Goal: Use online tool/utility: Utilize a website feature to perform a specific function

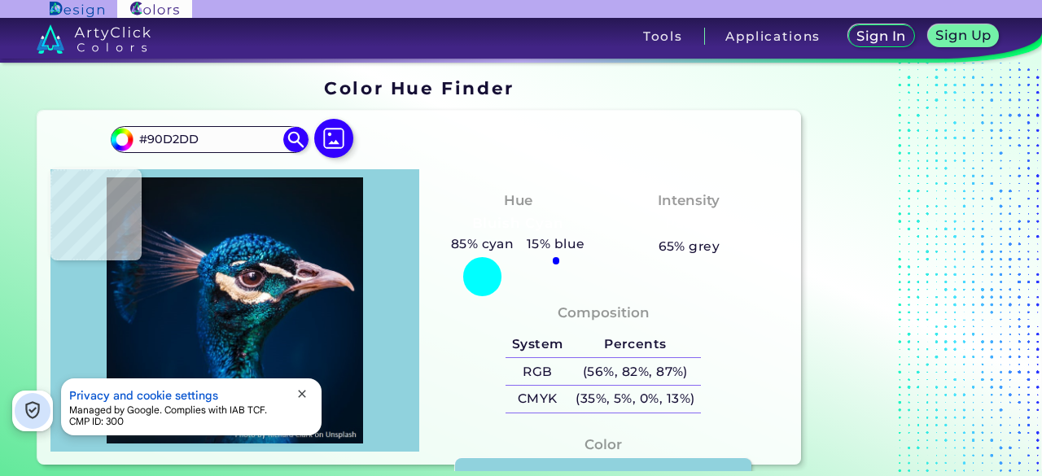
type input "#ddc2b1"
type input "#DDC2B1"
type input "#0d2d37"
type input "#0D2D37"
type input "#2c9ea1"
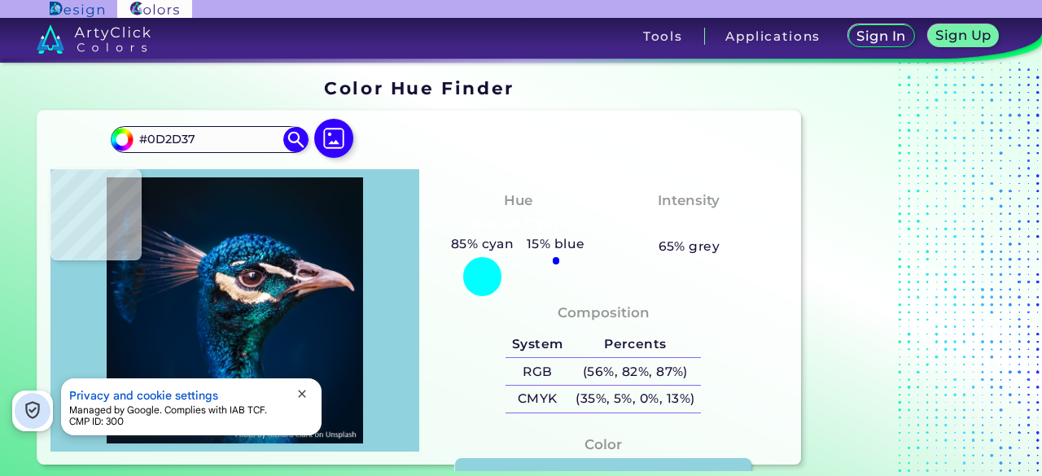
type input "#2C9EA1"
type input "#038e9e"
type input "#038E9E"
type input "#259da3"
type input "#259DA3"
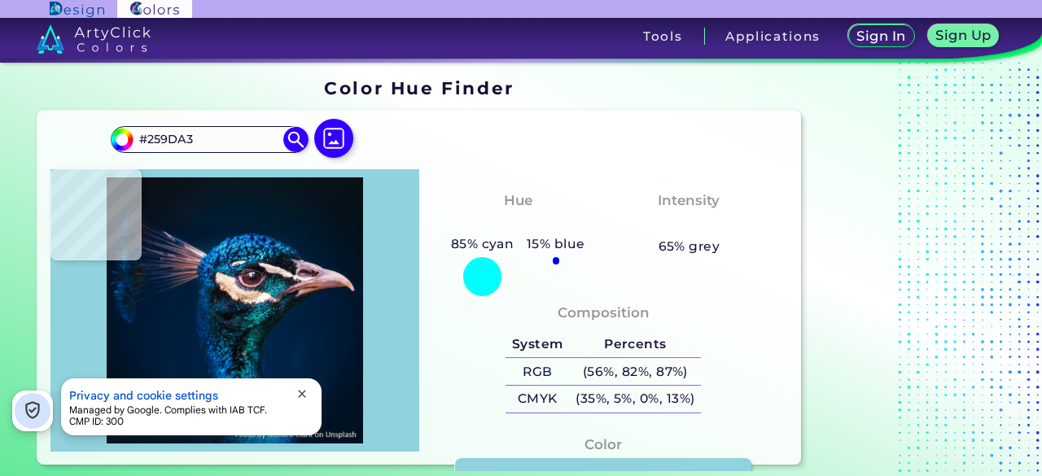
type input "#f6f1e4"
type input "#F6F1E4"
type input "#7e5b68"
type input "#7E5B68"
type input "#23a1b6"
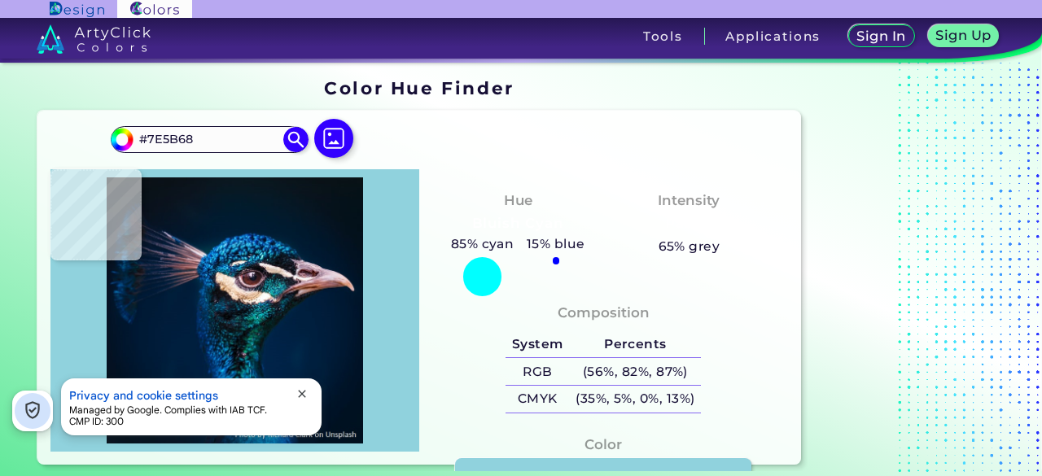
type input "#23A1B6"
type input "#075276"
type input "#213d50"
type input "#213D50"
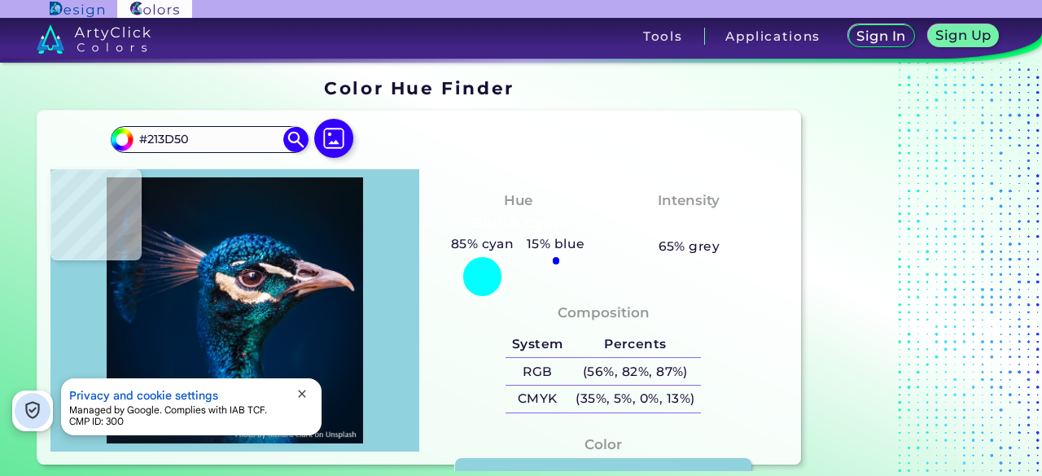
type input "#06a3aa"
type input "#06A3AA"
type input "#179196"
type input "#088f8f"
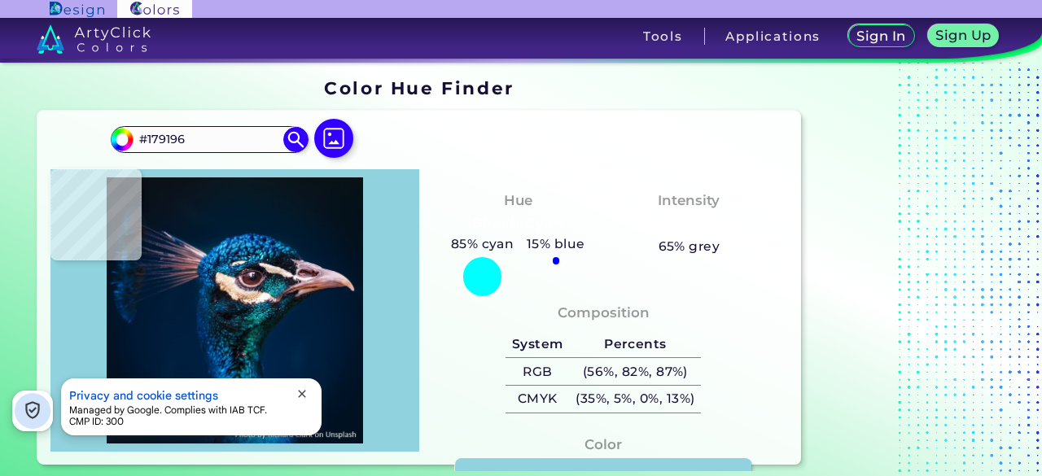
type input "#088F8F"
type input "#013535"
type input "#063a2e"
type input "#063A2E"
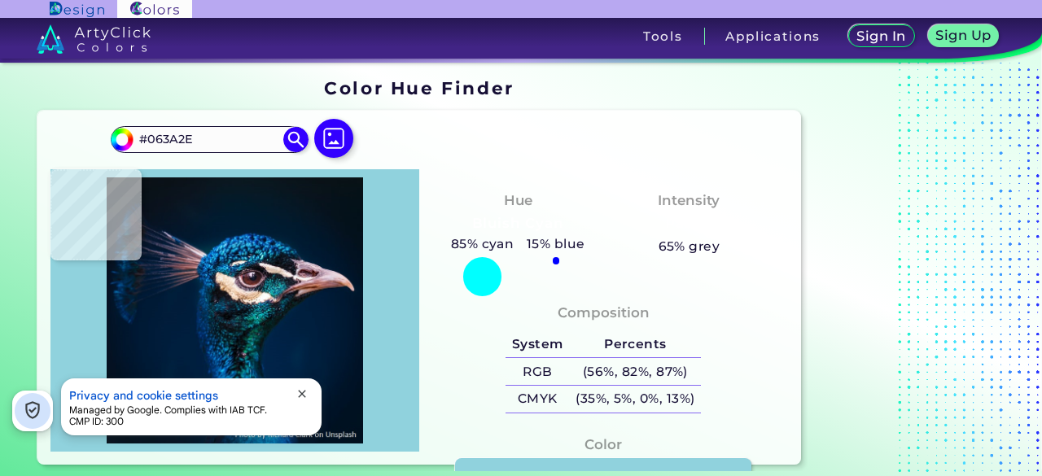
type input "#042c3a"
type input "#042C3A"
type input "#055163"
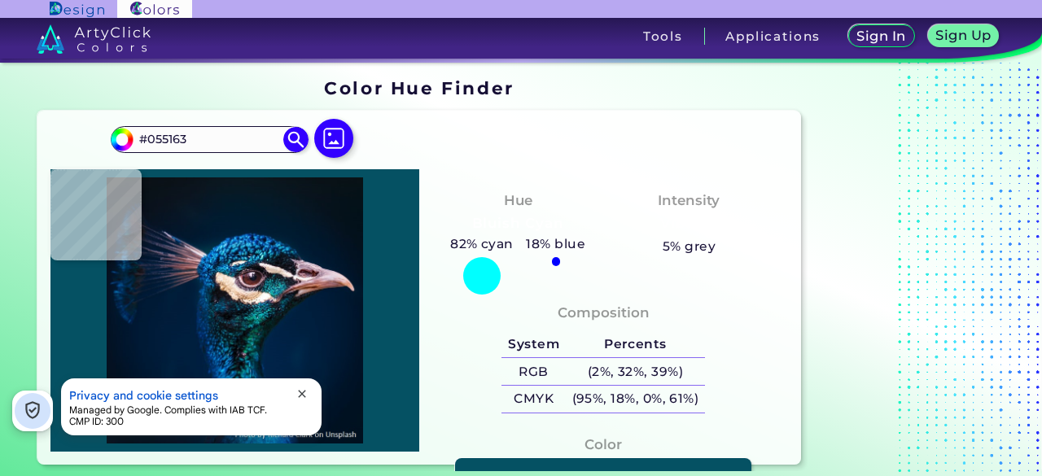
type input "#01363c"
type input "#01363C"
type input "#051519"
type input "#081518"
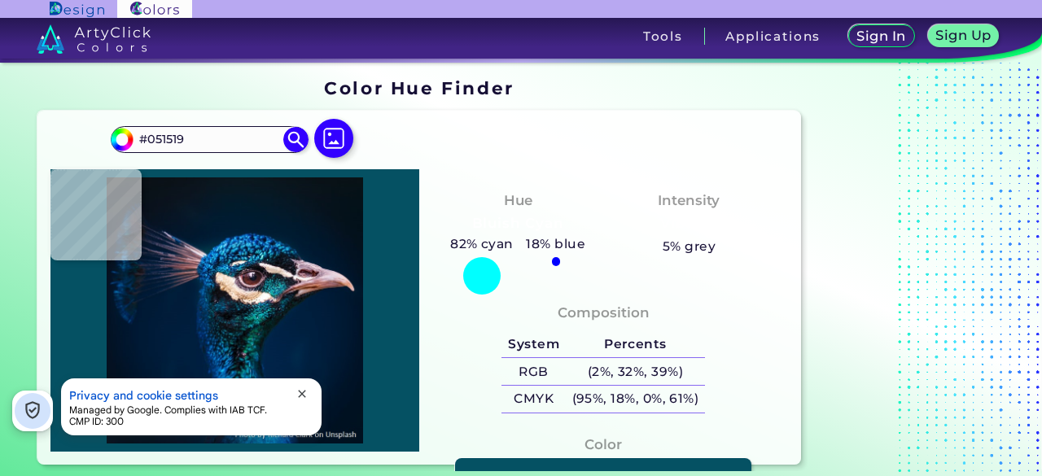
type input "#081518"
type input "#090f10"
type input "#090F10"
type input "#091113"
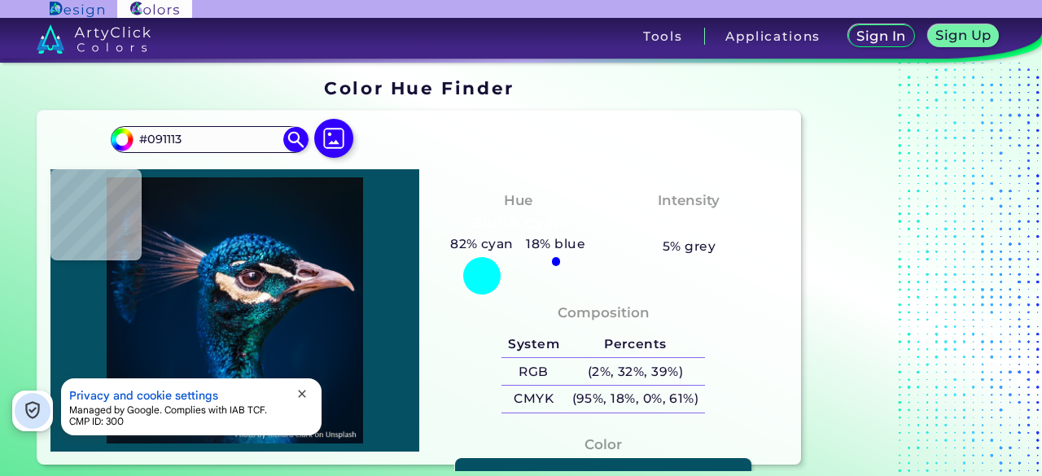
type input "#081217"
type input "#050e10"
type input "#050E10"
type input "#07111a"
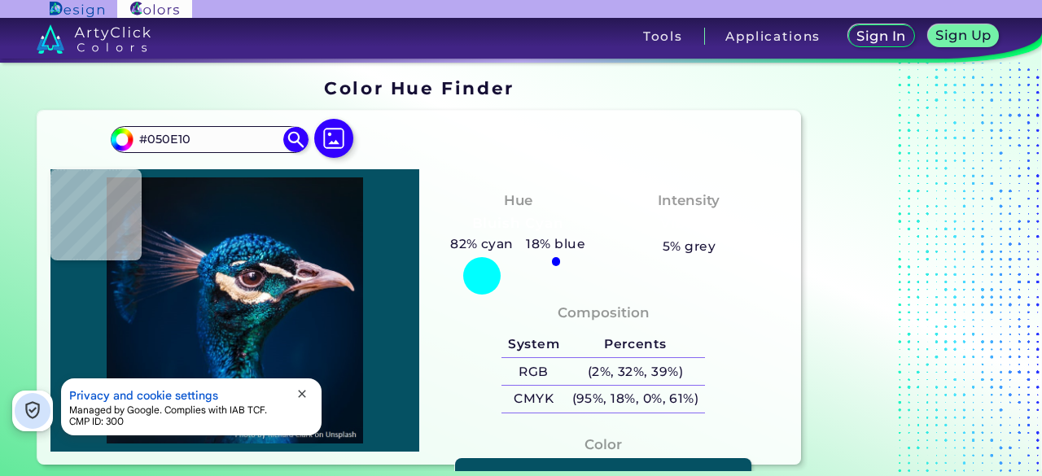
type input "#07111A"
type input "#18748d"
type input "#18748D"
type input "#034f62"
type input "#034F62"
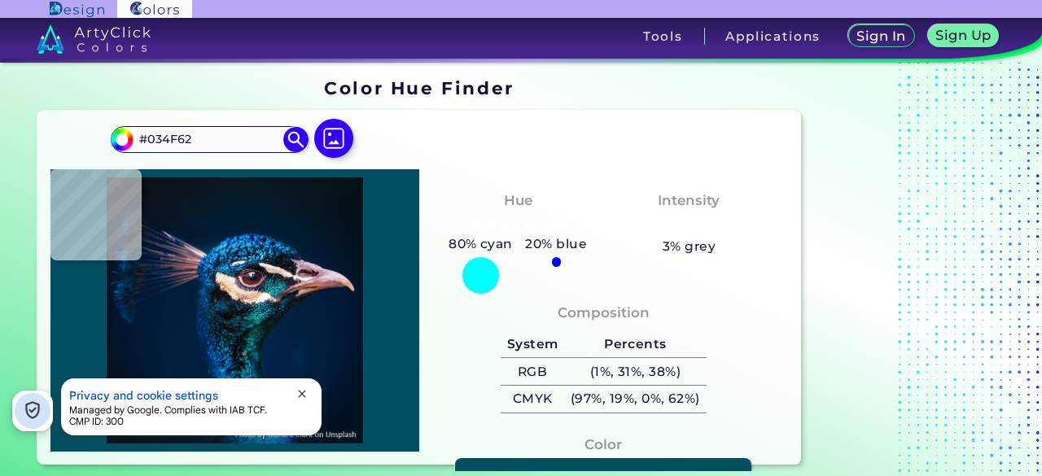
type input "#011f2b"
type input "#011F2B"
type input "#246268"
type input "#0e2b30"
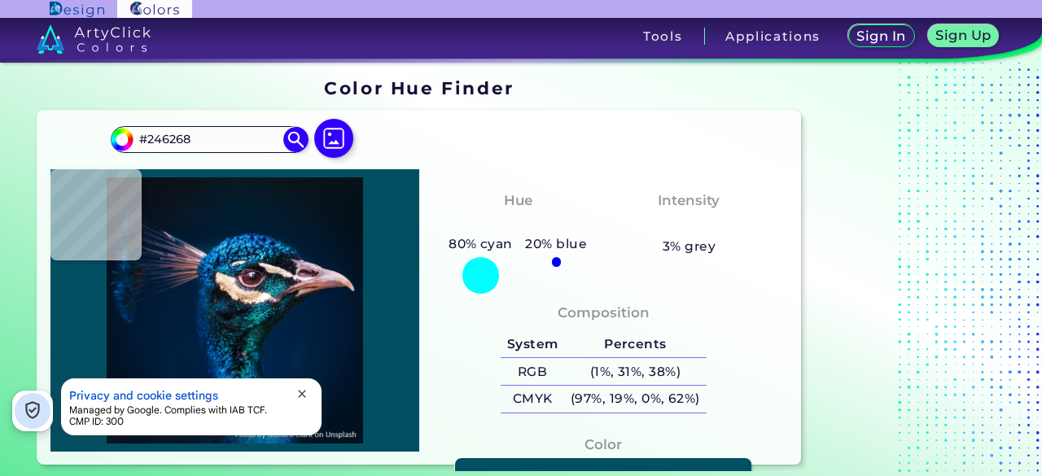
type input "#0E2B30"
type input "#04336d"
type input "#04336D"
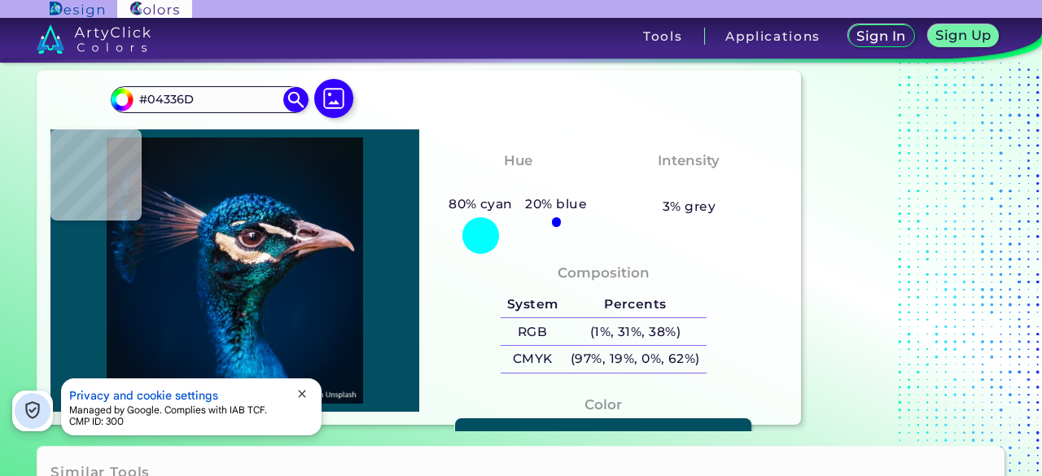
type input "#063c6b"
type input "#063C6B"
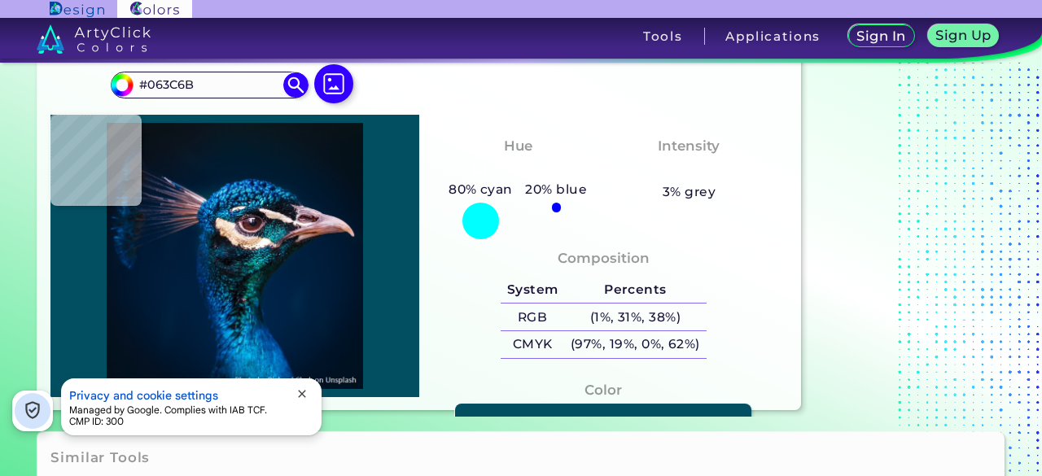
type input "#035999"
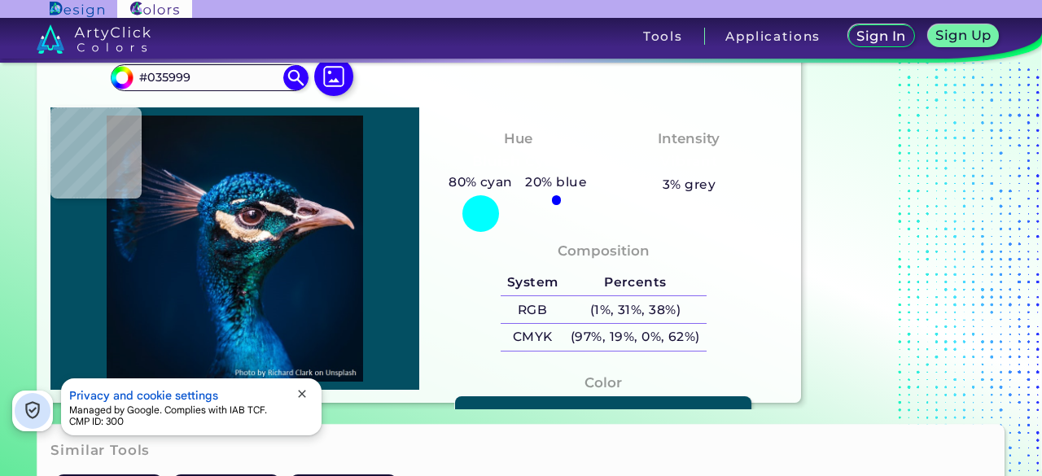
type input "#0968a5"
type input "#0968A5"
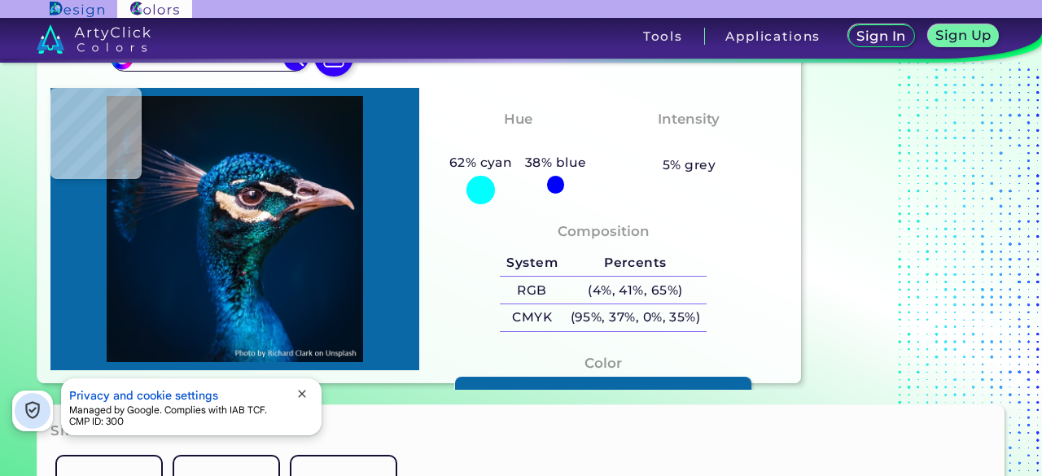
scroll to position [25, 0]
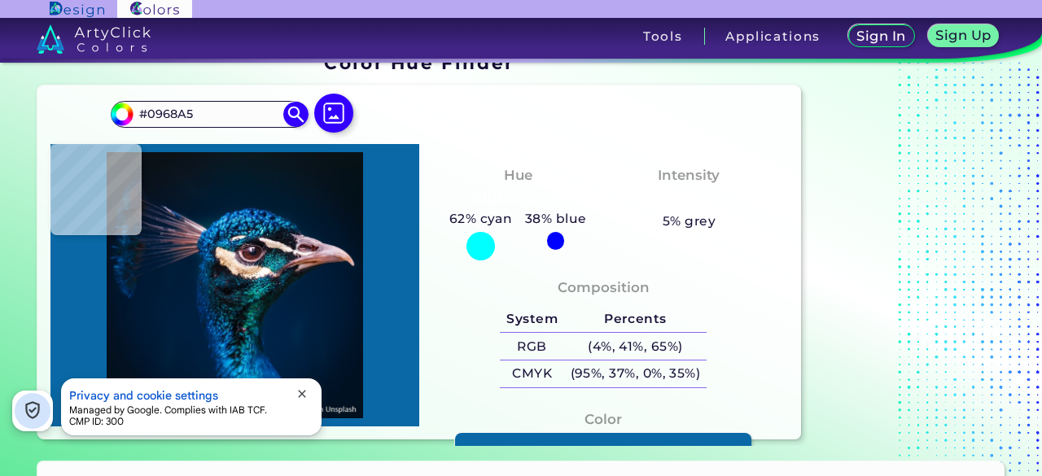
type input "#030e1a"
type input "#030E1A"
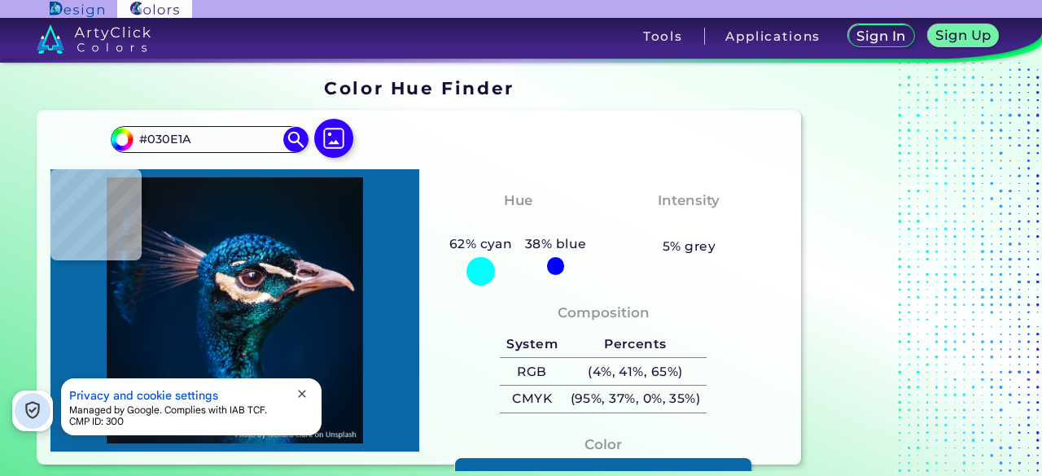
type input "#18151c"
type input "#18151C"
type input "#0b2331"
type input "#0B2331"
type input "#13121c"
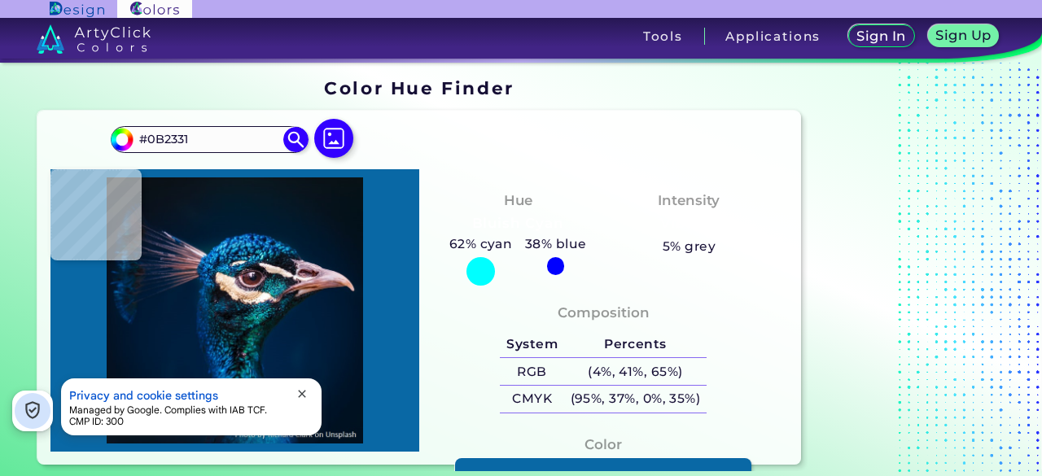
type input "#13121C"
type input "#f8e3d5"
type input "#F8E3D5"
type input "#0f5674"
type input "#0F5674"
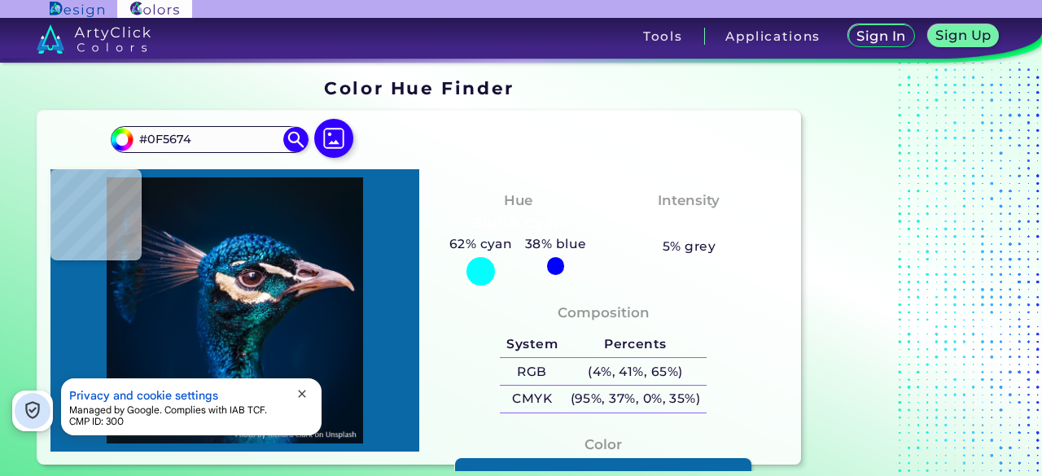
type input "#084279"
type input "#001e36"
type input "#001E36"
type input "#011b32"
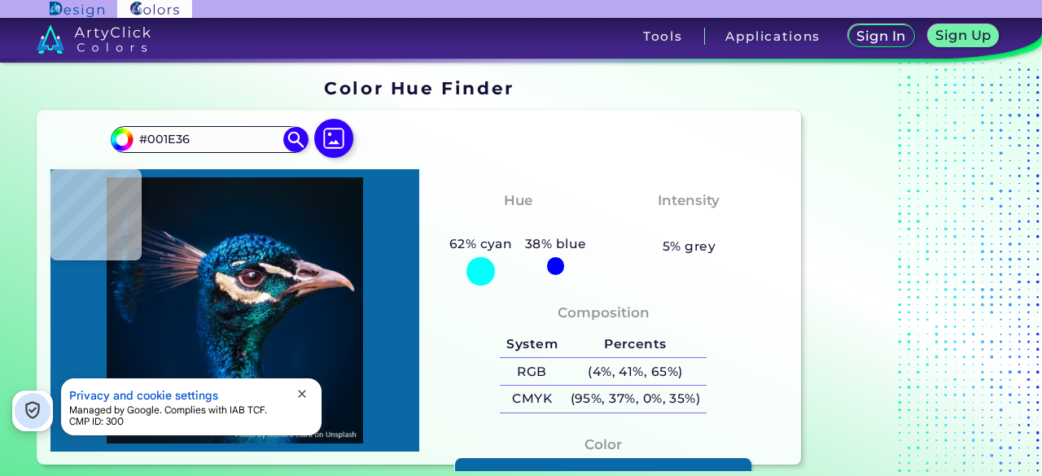
type input "#011B32"
type input "#011b2c"
type input "#011B2C"
type input "#031a2a"
type input "#031A2A"
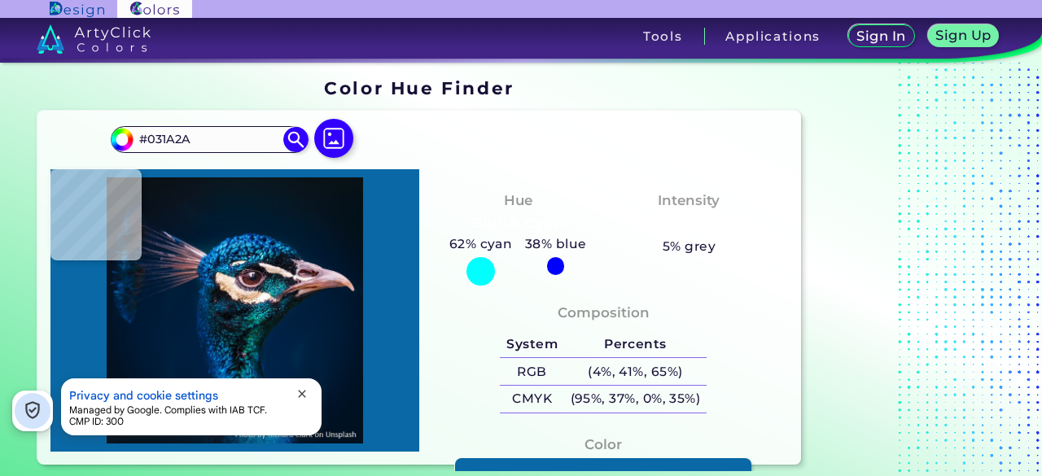
type input "#071925"
type input "#091722"
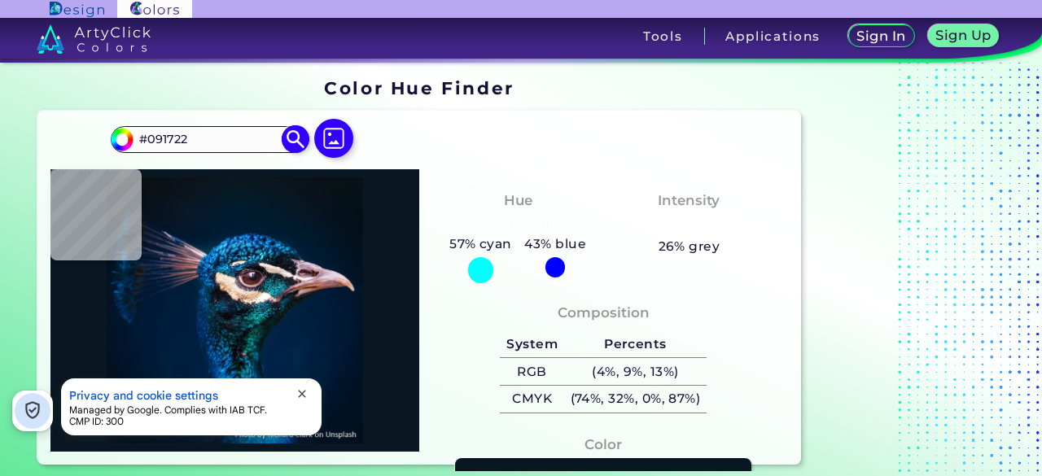
drag, startPoint x: 192, startPoint y: 138, endPoint x: 128, endPoint y: 138, distance: 64.3
click at [128, 138] on div "#091722 #091722 Acadia ◉ Acid Green ◉ Aero Blue ◉ Alabaster ◉ Albescent White ◉…" at bounding box center [209, 139] width 197 height 26
click at [503, 147] on div "#091722 #091722 Acadia ◉ Acid Green ◉ Aero Blue ◉ Alabaster ◉ Albescent White ◉…" at bounding box center [418, 288] width 763 height 354
type input "#000000"
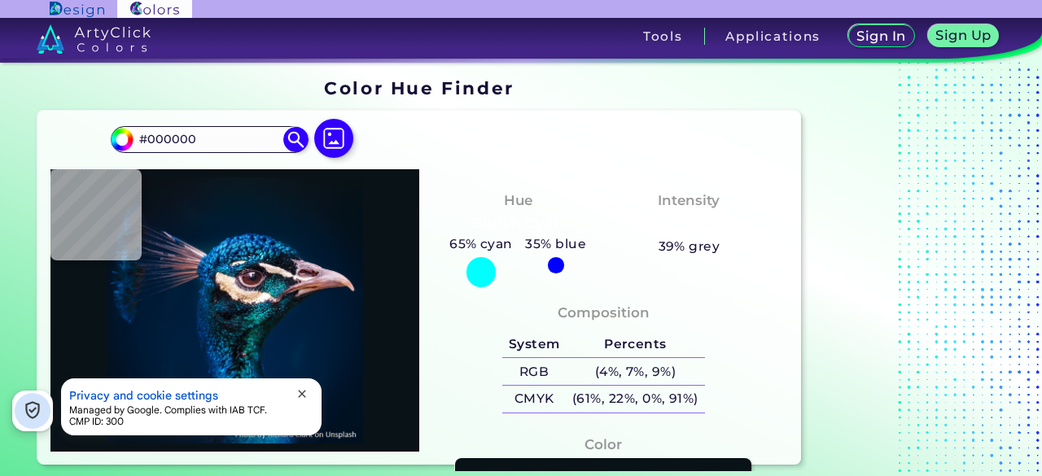
type input "#091217"
click at [127, 135] on input "#091217" at bounding box center [120, 137] width 20 height 20
type input "#091316"
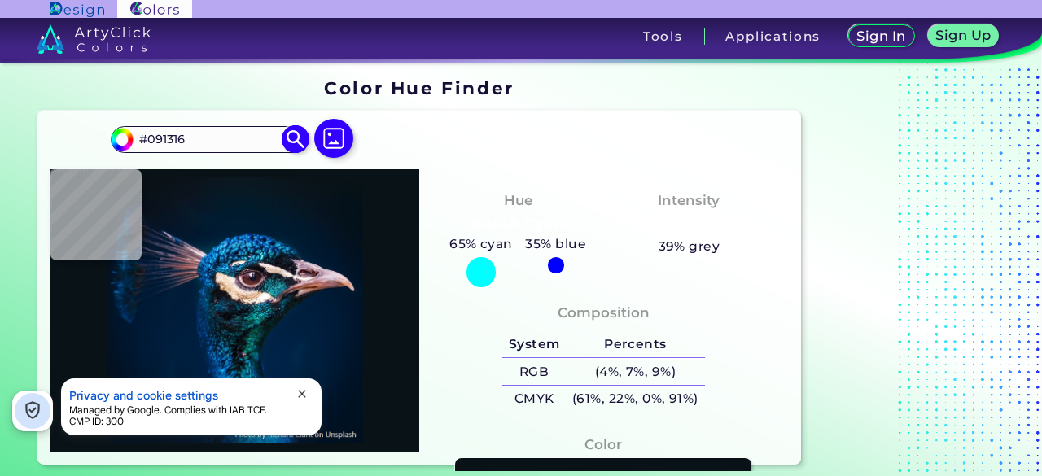
type input "#091416"
type input "#091516"
type input "#091616"
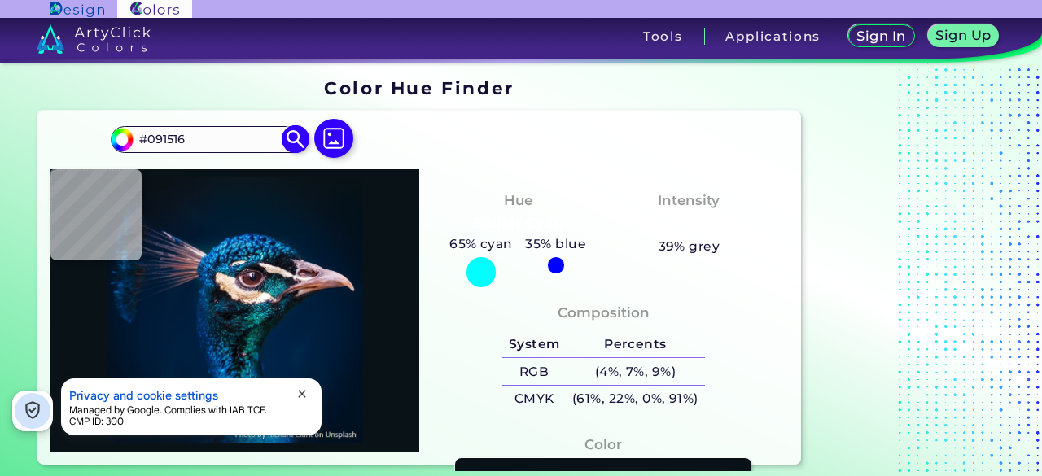
type input "#091616"
type input "#091615"
type input "#091614"
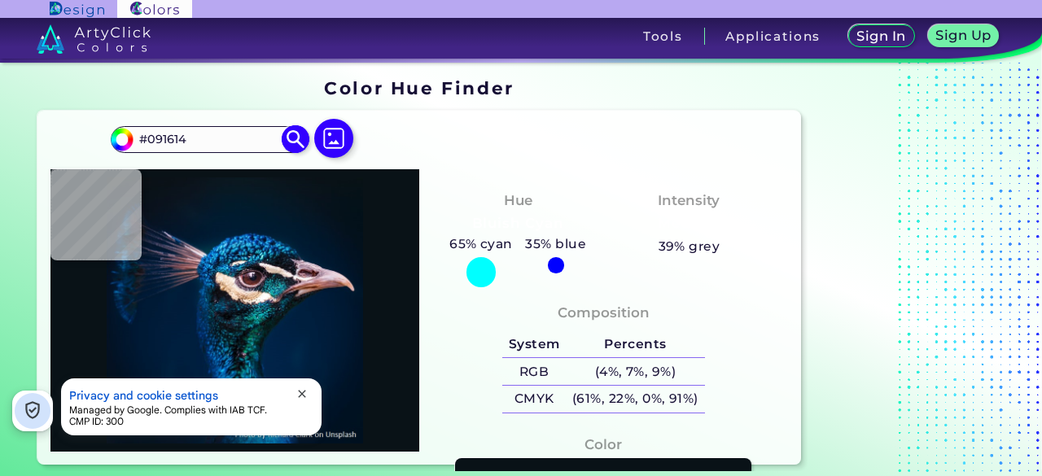
type input "#091613"
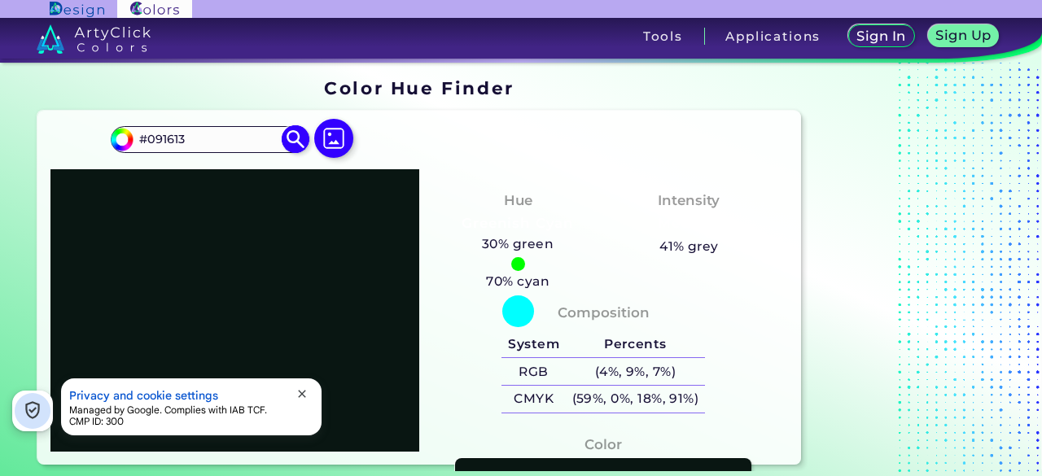
type input "#091612"
type input "#091611"
type input "#091610"
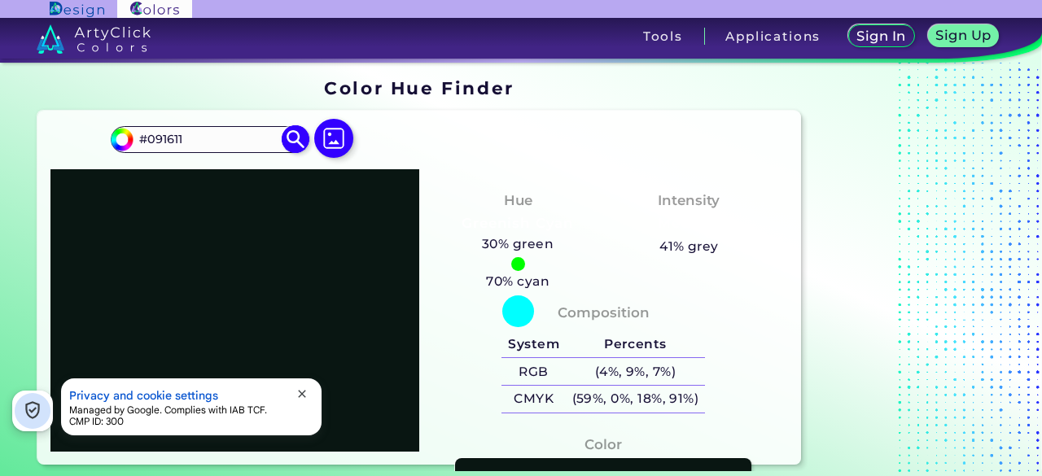
type input "#091610"
type input "#09160f"
type input "#09160F"
type input "#09160e"
type input "#09160E"
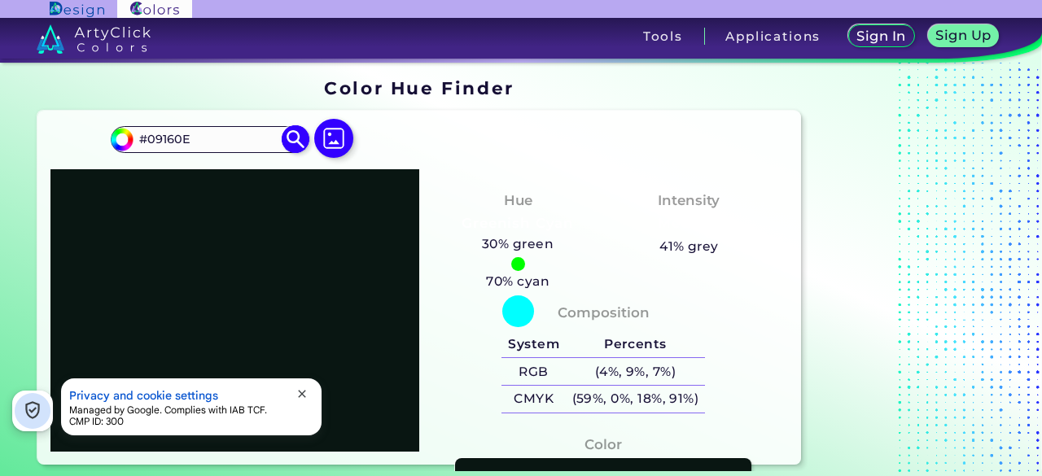
type input "#09160b"
type input "#09160B"
type input "#0b1609"
type input "#0B1609"
type input "#111609"
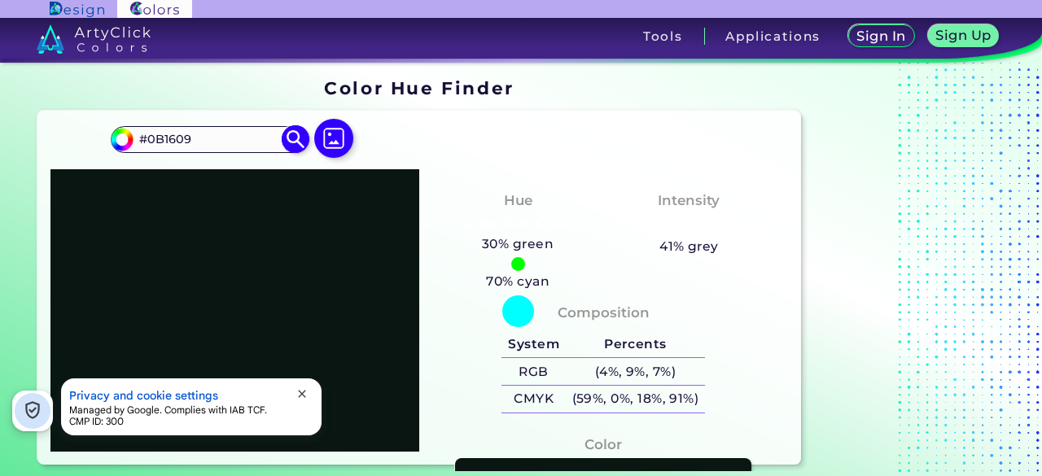
type input "#111609"
type input "#161209"
type input "#161109"
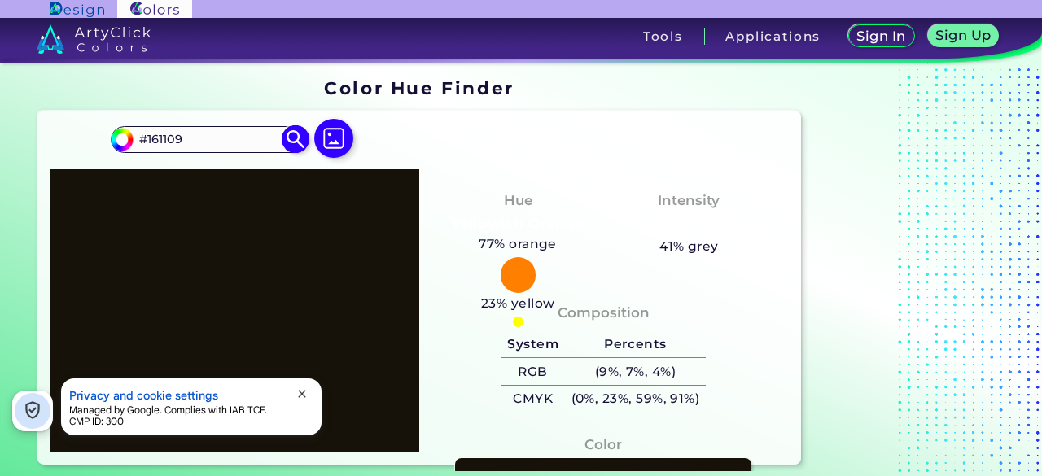
type input "#161009"
type input "#160f09"
type input "#160F09"
type input "#965f2c"
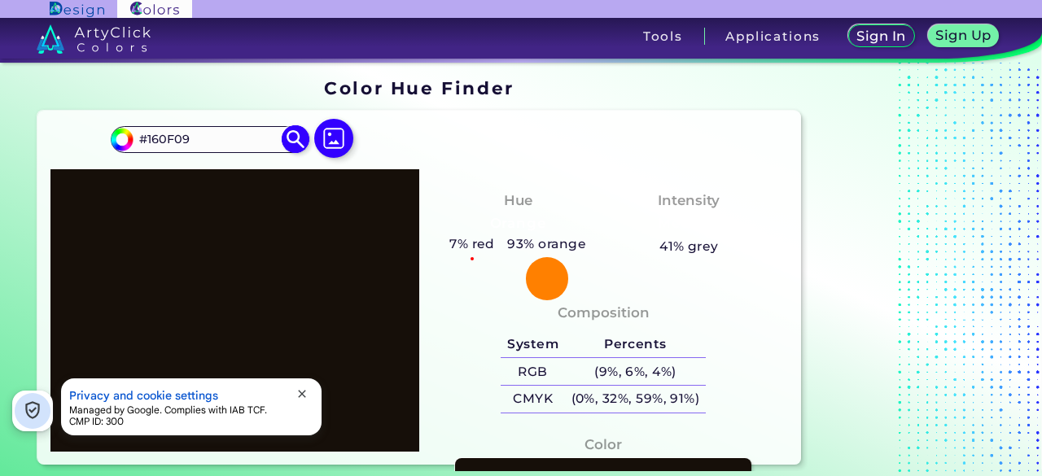
type input "#965F2C"
type input "#9a622d"
type input "#9A622D"
type input "#975f2b"
type input "#975F2B"
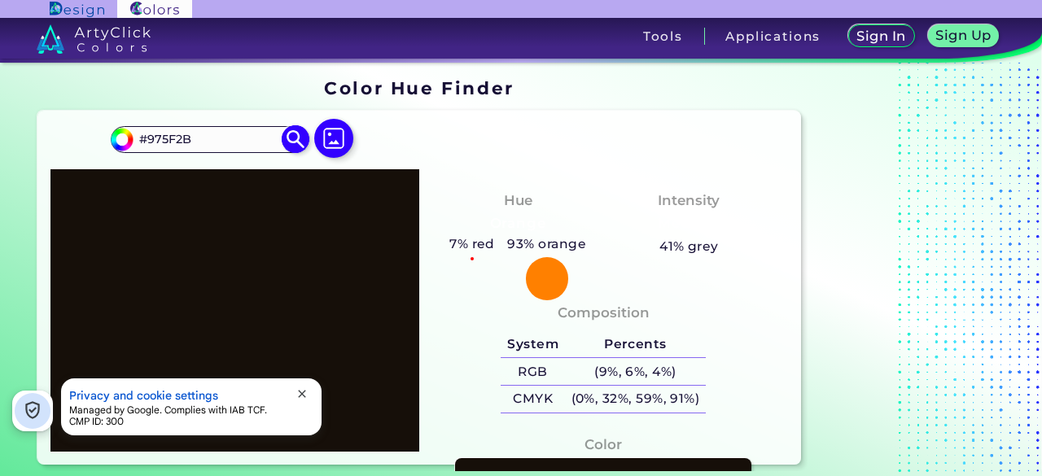
type input "#985f2a"
type input "#985F2A"
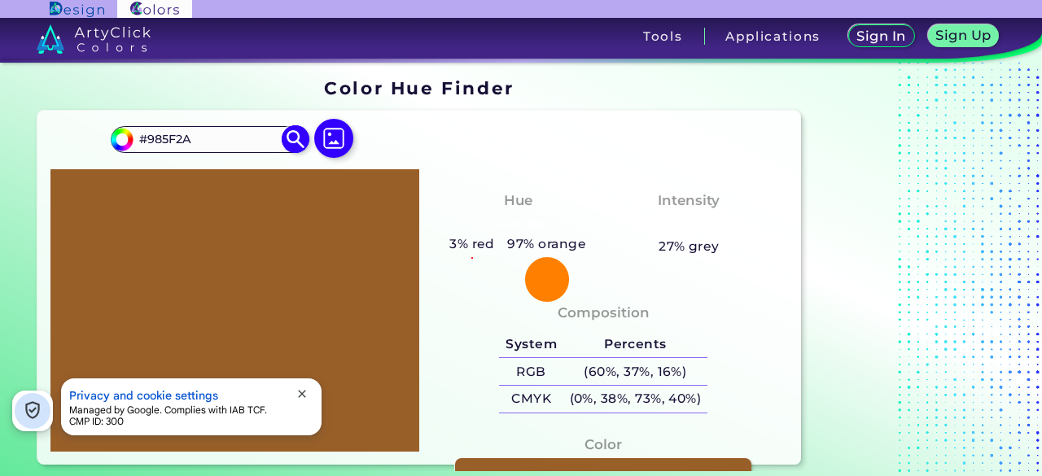
type input "#995f29"
type input "#995F29"
type input "#9a5f28"
type input "#9A5F28"
type input "#975c26"
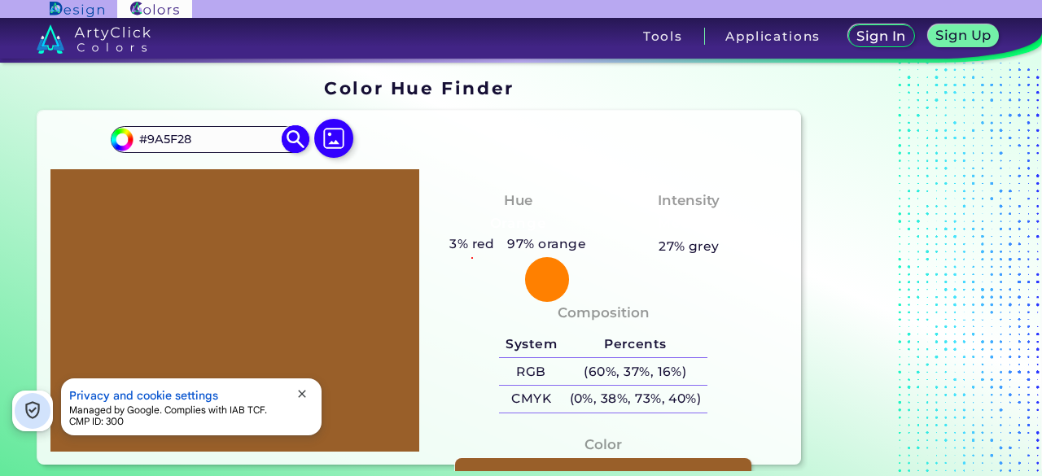
type input "#975C26"
type input "#985c25"
type input "#985C25"
type input "#9c5f26"
type input "#9C5F26"
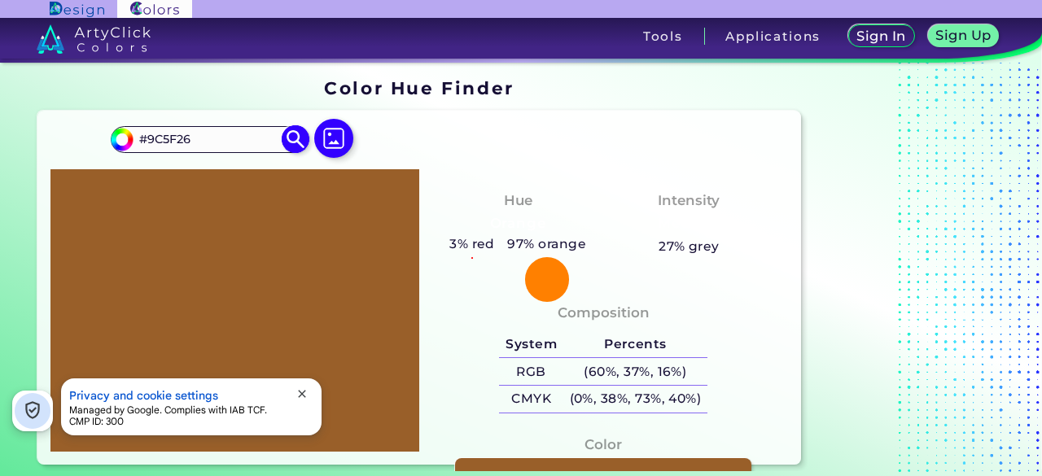
type input "#995c24"
type input "#995C24"
type input "#9a5c23"
type input "#9A5C23"
type input "#9b5c22"
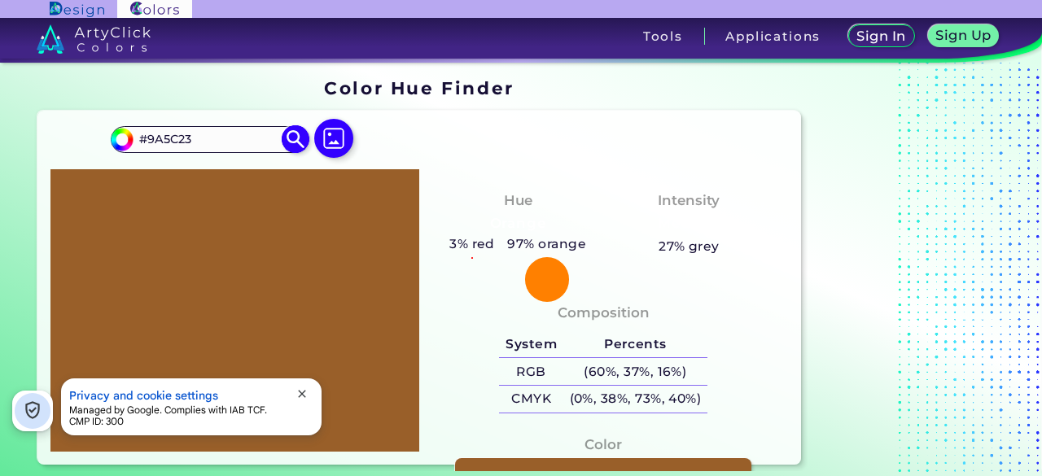
type input "#9B5C22"
type input "#9c5c21"
type input "#9C5C21"
type input "#9d5c20"
type input "#9D5C20"
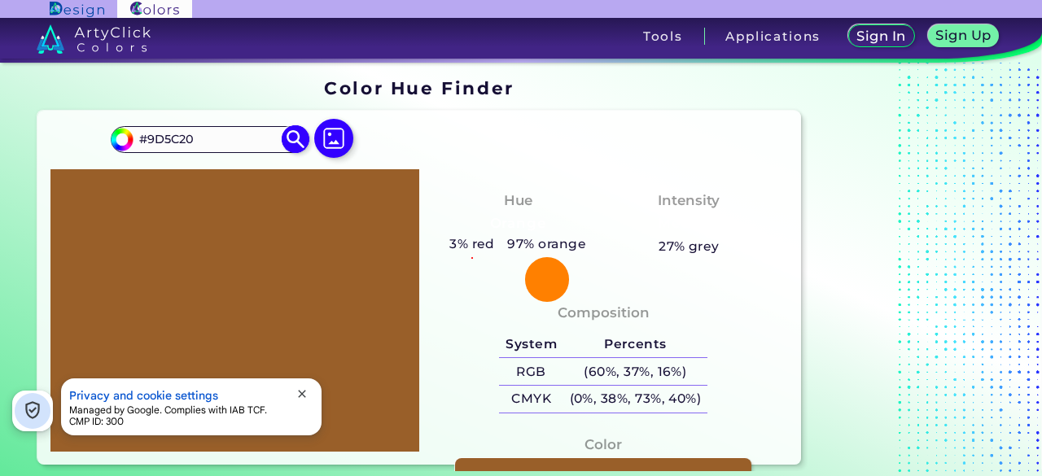
type input "#995a1e"
type input "#995A1E"
type input "#9a5a1d"
type input "#9A5A1D"
type input "#9b5a1c"
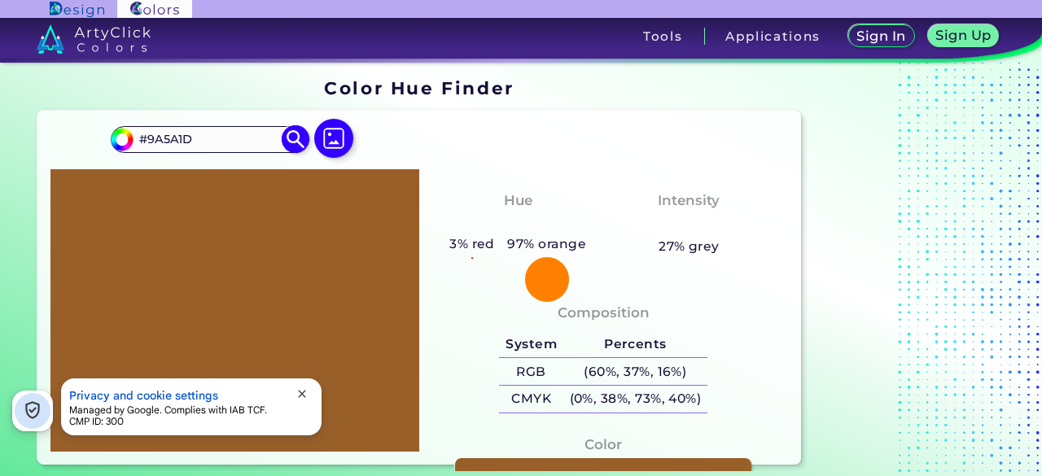
type input "#9B5A1C"
type input "#98571b"
type input "#98571B"
type input "#99571a"
type input "#99571A"
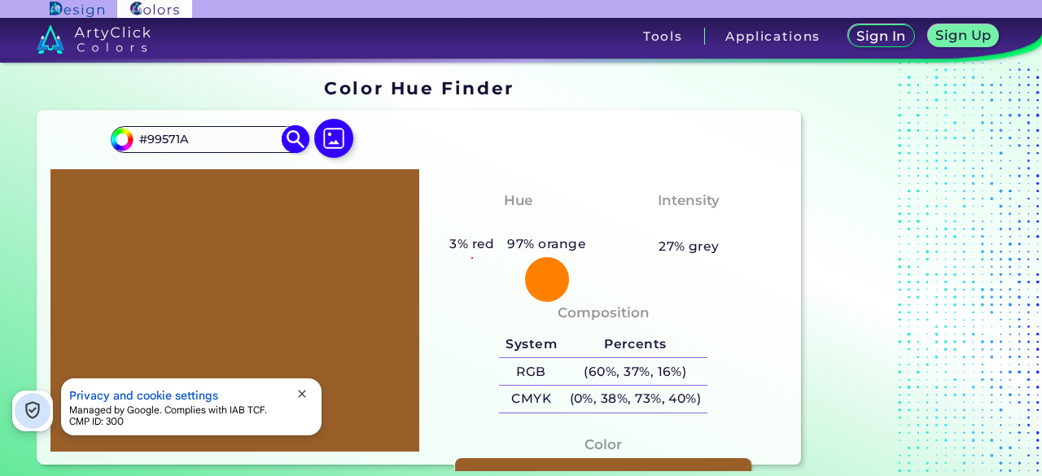
type input "#9a5719"
type input "#9A5719"
type input "#955518"
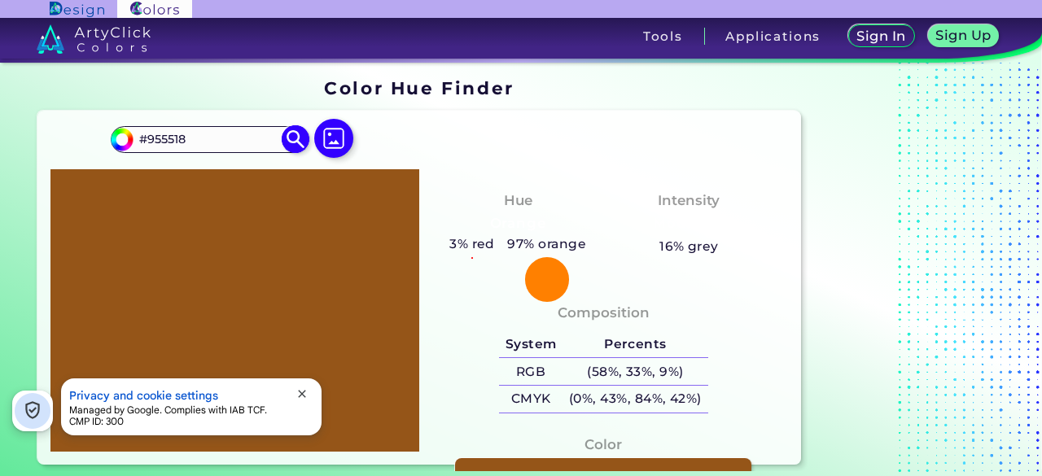
type input "#945519"
type input "#915218"
type input "#8c5017"
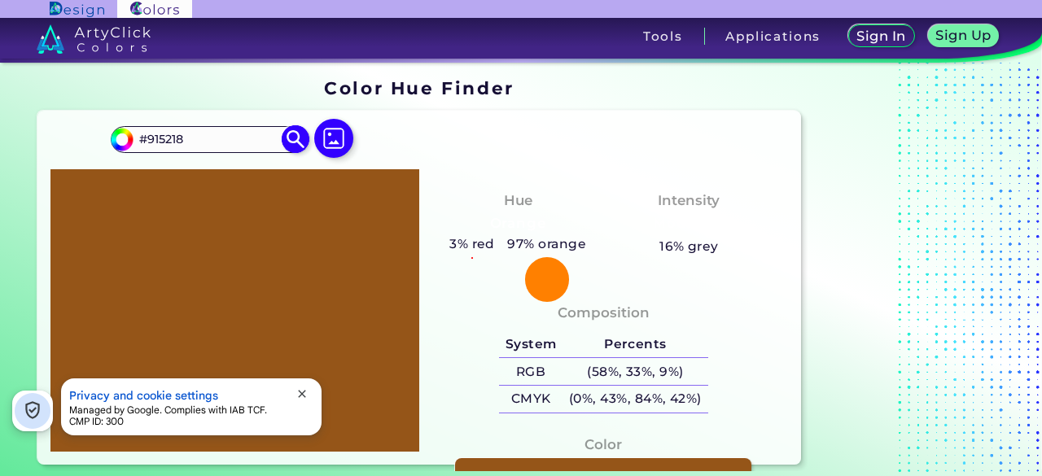
type input "#8C5017"
type input "#905218"
type input "#8c5018"
type input "#8C5018"
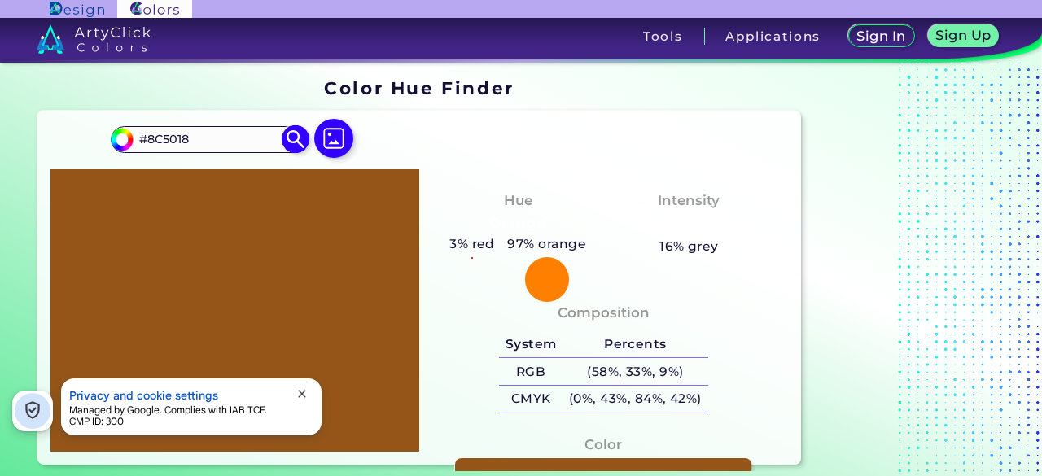
type input "#8b5018"
type input "#8B5018"
type input "#8a5019"
type input "#8A5019"
type input "#864d18"
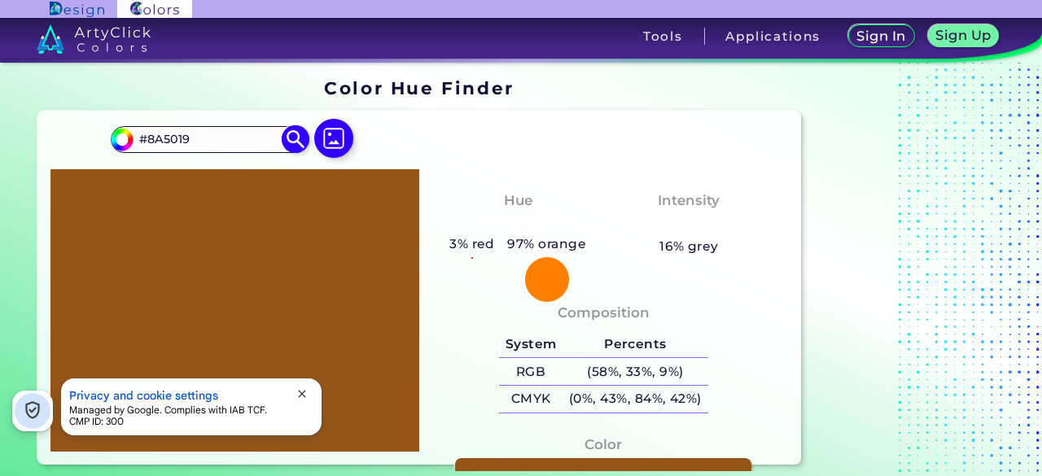
type input "#864D18"
type input "#864d19"
type input "#864D19"
type input "#854d19"
type input "#854D19"
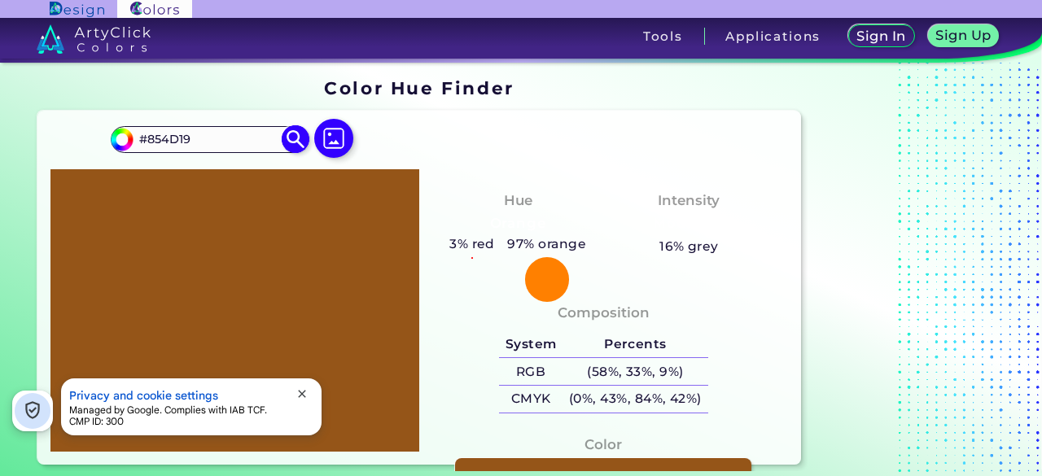
type input "#87501c"
type input "#87501C"
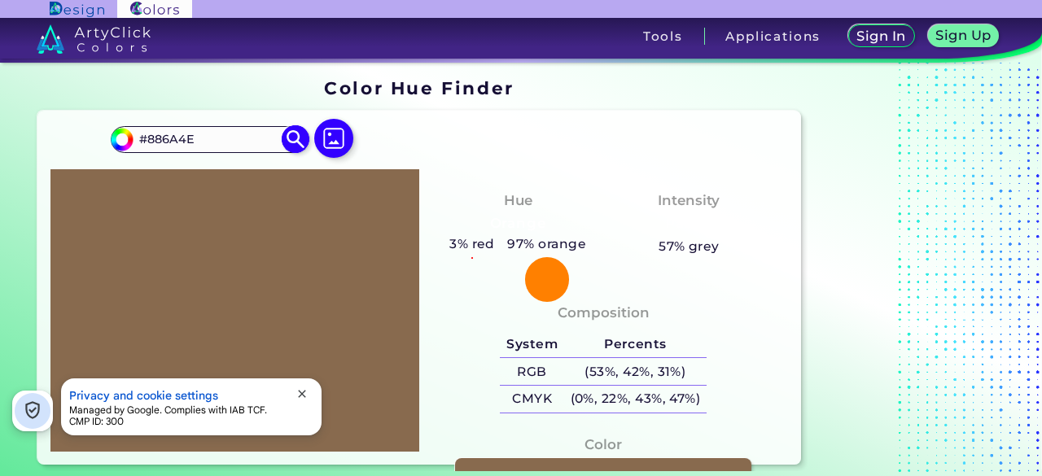
drag, startPoint x: 200, startPoint y: 142, endPoint x: 127, endPoint y: 143, distance: 73.3
click at [127, 143] on div "#886a4e #886A4E Acadia ◉ Acid Green ◉ Aero Blue ◉ Alabaster ◉ Albescent White ◉…" at bounding box center [209, 139] width 197 height 26
click at [461, 314] on div "Composition System Percents RGB (53%, 42%, 31%) CMYK (0%, 22%, 43%, 47%)" at bounding box center [603, 360] width 343 height 131
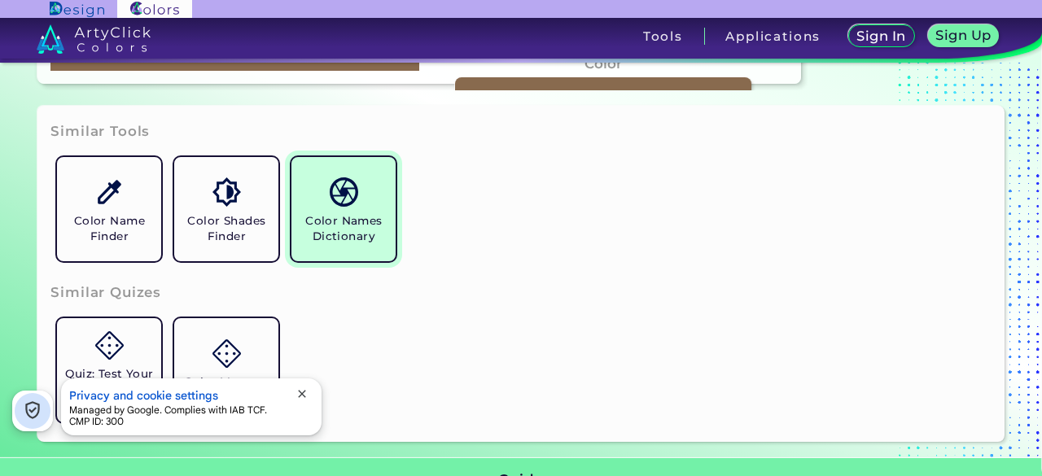
scroll to position [407, 0]
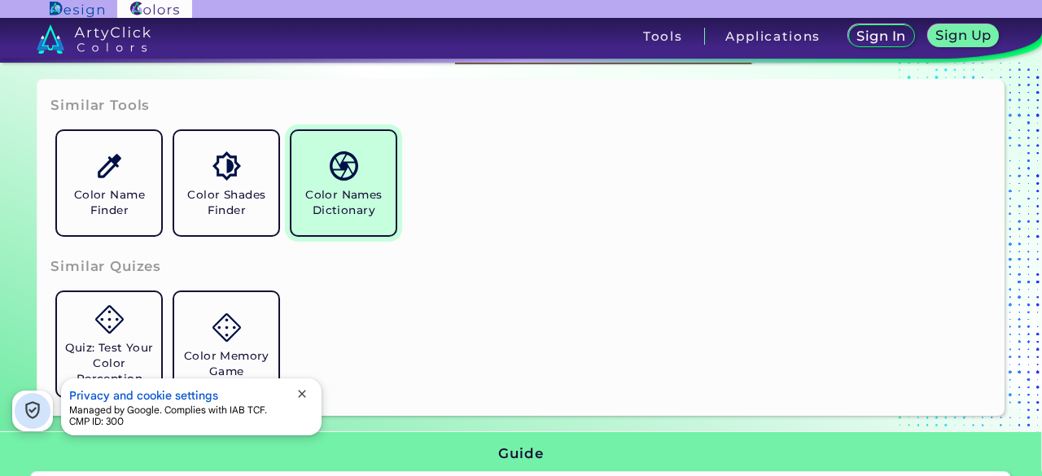
click at [367, 224] on link "Color Names Dictionary" at bounding box center [343, 183] width 117 height 117
